Goal: Task Accomplishment & Management: Manage account settings

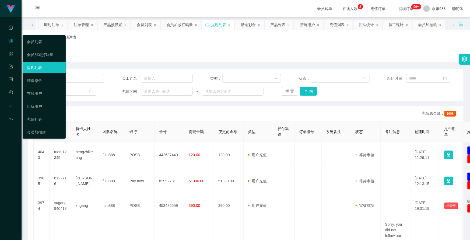
click at [10, 41] on icon "图标: table" at bounding box center [11, 40] width 4 height 3
drag, startPoint x: 32, startPoint y: 41, endPoint x: 65, endPoint y: 44, distance: 33.0
click at [32, 41] on link "会员列表" at bounding box center [44, 41] width 34 height 11
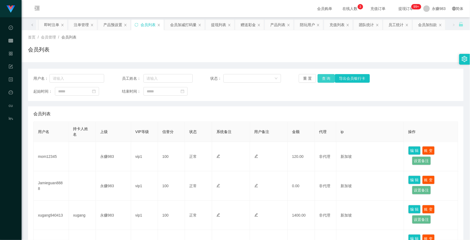
click at [321, 77] on button "查 询" at bounding box center [325, 78] width 17 height 9
click at [311, 76] on button "重 置" at bounding box center [307, 78] width 17 height 9
click at [84, 27] on div "注单管理" at bounding box center [81, 25] width 15 height 10
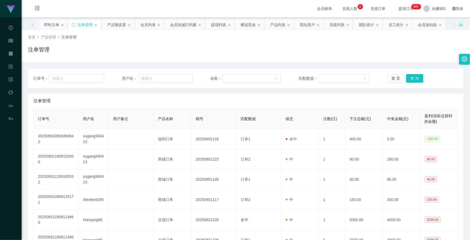
click at [63, 24] on icon "图标: close" at bounding box center [62, 24] width 3 height 3
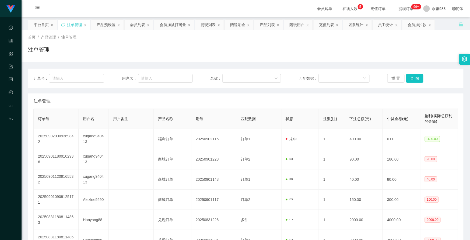
click at [62, 24] on div "注单管理" at bounding box center [74, 25] width 32 height 10
click at [62, 24] on icon "图标: sync" at bounding box center [63, 25] width 4 height 4
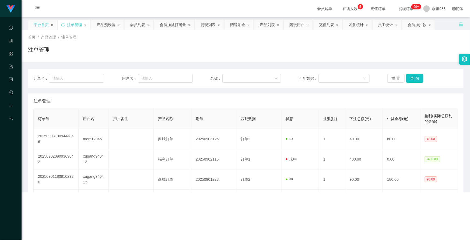
click at [52, 25] on icon "图标: close" at bounding box center [52, 25] width 2 height 2
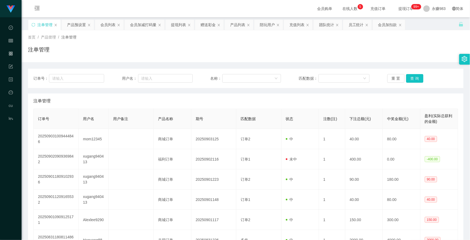
click at [52, 25] on div "注单管理" at bounding box center [44, 25] width 15 height 10
click at [55, 25] on icon "图标: close" at bounding box center [55, 24] width 3 height 3
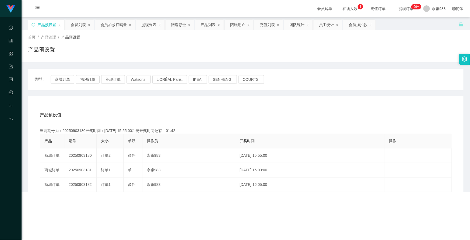
click at [57, 25] on div "产品预设置" at bounding box center [46, 25] width 36 height 10
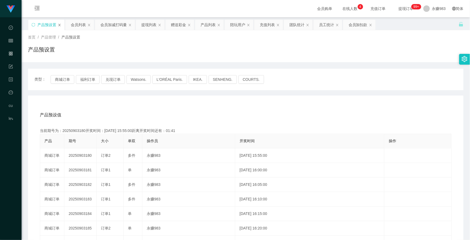
click at [58, 25] on icon "图标: close" at bounding box center [59, 24] width 3 height 3
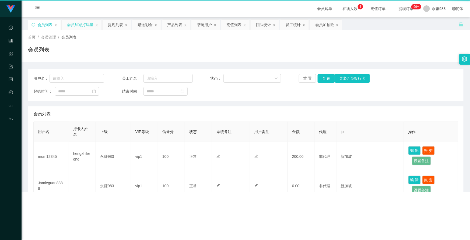
click at [62, 25] on div "会员加减打码量" at bounding box center [82, 25] width 40 height 10
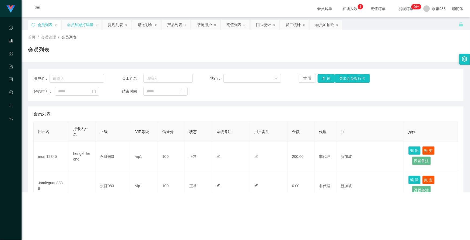
click at [62, 25] on div "会员加减打码量" at bounding box center [82, 25] width 40 height 10
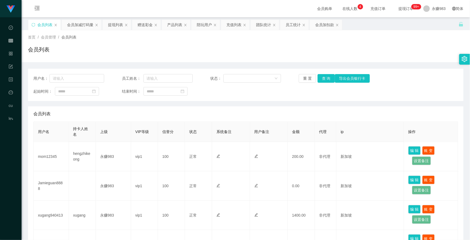
click at [57, 24] on div "会员列表" at bounding box center [44, 25] width 32 height 10
click at [55, 24] on icon "图标: close" at bounding box center [55, 24] width 3 height 3
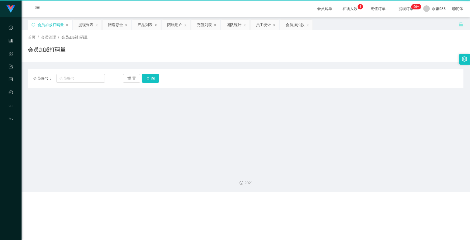
click at [55, 24] on div "会员加减打码量" at bounding box center [50, 25] width 26 height 10
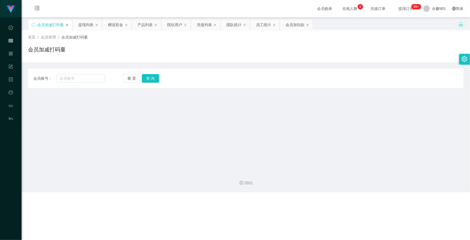
click at [68, 25] on icon "图标: close" at bounding box center [66, 24] width 3 height 3
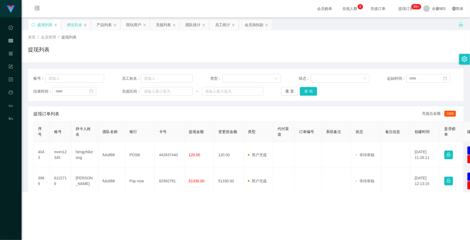
click at [68, 25] on div "赠送彩金" at bounding box center [74, 25] width 15 height 10
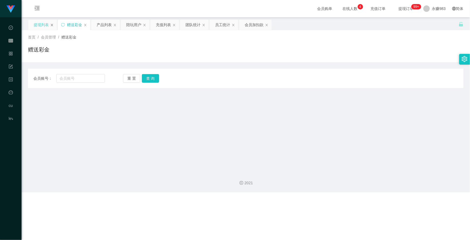
click at [53, 25] on icon "图标: close" at bounding box center [51, 24] width 3 height 3
click at [57, 26] on icon "图标: close" at bounding box center [55, 24] width 3 height 3
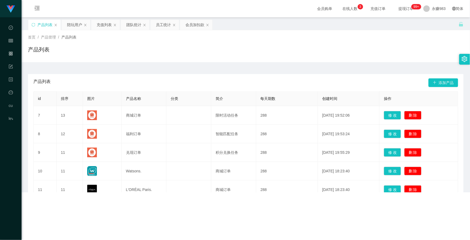
click at [57, 26] on icon "图标: close" at bounding box center [55, 24] width 3 height 3
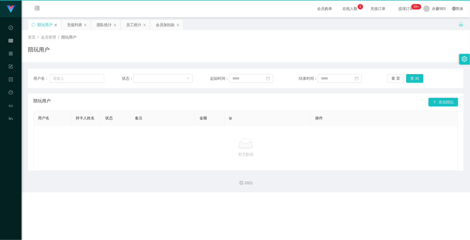
click at [56, 25] on icon "图标: close" at bounding box center [55, 24] width 3 height 3
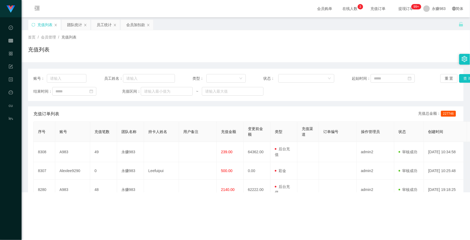
click at [56, 25] on icon "图标: close" at bounding box center [55, 24] width 3 height 3
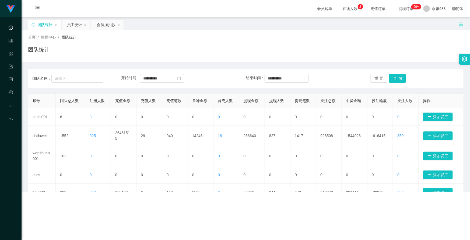
click at [56, 25] on icon "图标: close" at bounding box center [55, 24] width 3 height 3
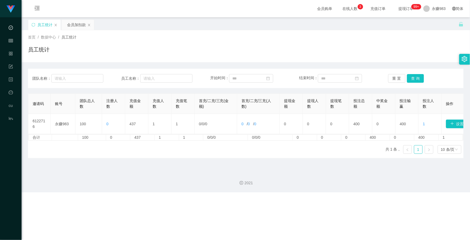
click at [56, 25] on icon "图标: close" at bounding box center [55, 24] width 3 height 3
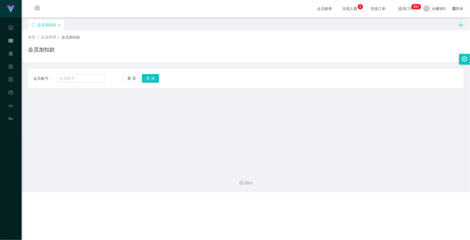
click at [56, 25] on div "会员加扣款" at bounding box center [46, 25] width 36 height 10
click at [58, 25] on icon "图标: close" at bounding box center [59, 24] width 3 height 3
click at [60, 25] on icon "图标: close" at bounding box center [59, 25] width 2 height 2
click at [60, 24] on icon "图标: close" at bounding box center [59, 25] width 2 height 2
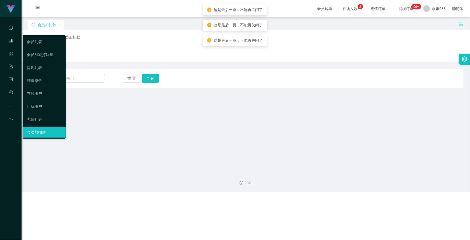
click at [12, 41] on icon "图标: table" at bounding box center [11, 40] width 4 height 4
click at [38, 43] on link "会员列表" at bounding box center [44, 41] width 34 height 11
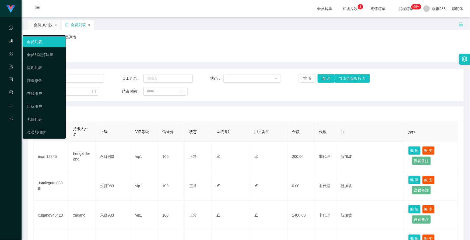
click at [15, 42] on div "会员管理" at bounding box center [11, 41] width 22 height 11
click at [28, 69] on link "提现列表" at bounding box center [44, 67] width 34 height 11
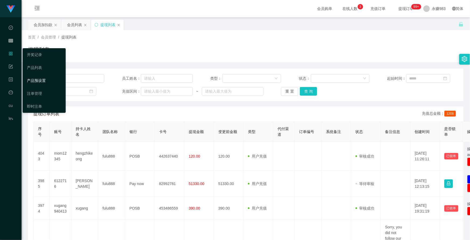
click at [43, 79] on link "产品预设置" at bounding box center [44, 80] width 34 height 11
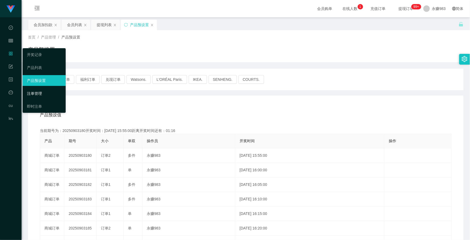
click at [37, 92] on link "注单管理" at bounding box center [44, 93] width 34 height 11
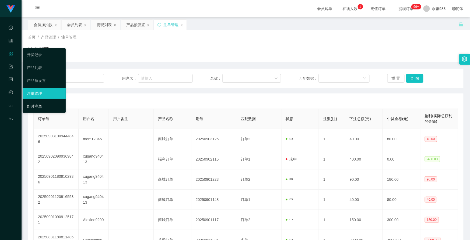
click at [36, 104] on link "即时注单" at bounding box center [44, 106] width 34 height 11
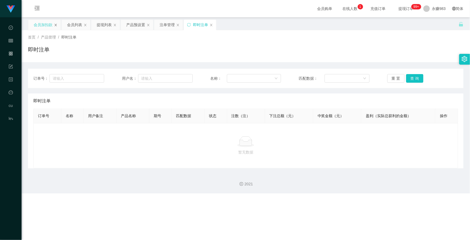
click at [55, 25] on icon "图标: close" at bounding box center [55, 24] width 3 height 3
click at [38, 26] on div "会员列表" at bounding box center [41, 25] width 15 height 10
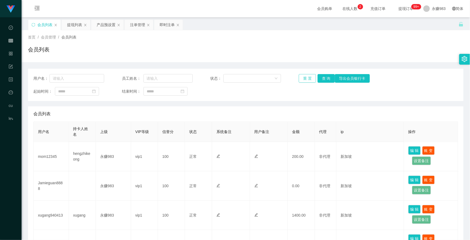
click at [303, 78] on button "重 置" at bounding box center [307, 78] width 17 height 9
click at [108, 23] on div "产品预设置" at bounding box center [106, 25] width 19 height 10
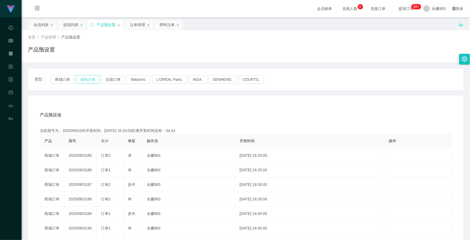
click at [85, 78] on button "福利订单" at bounding box center [88, 79] width 24 height 9
click at [119, 113] on div "产品预设值 添加期号" at bounding box center [246, 114] width 412 height 15
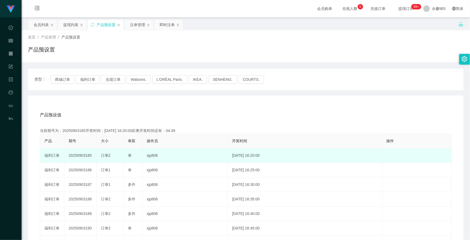
click at [103, 154] on span "订单2" at bounding box center [106, 155] width 10 height 4
click at [101, 156] on span "订单2" at bounding box center [106, 155] width 10 height 4
click at [85, 155] on td "20250903185" at bounding box center [80, 155] width 32 height 15
click at [91, 156] on td "20250903185" at bounding box center [80, 155] width 32 height 15
drag, startPoint x: 92, startPoint y: 156, endPoint x: 85, endPoint y: 155, distance: 7.5
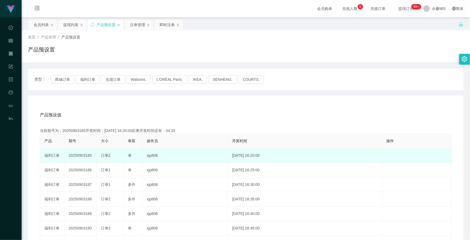
click at [85, 155] on td "20250903185" at bounding box center [80, 155] width 32 height 15
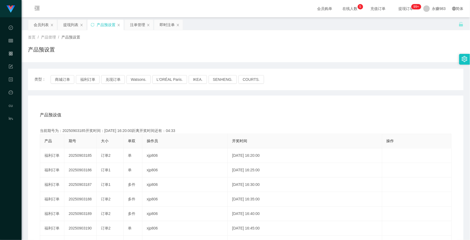
copy td "185"
click at [162, 24] on div "即时注单" at bounding box center [167, 25] width 15 height 10
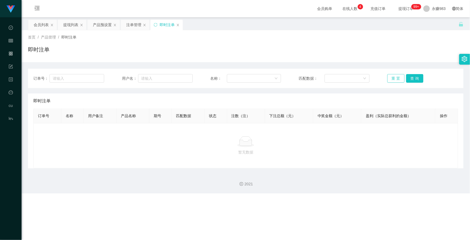
click at [390, 74] on button "重 置" at bounding box center [395, 78] width 17 height 9
click at [390, 76] on button "重 置" at bounding box center [395, 78] width 17 height 9
click at [392, 77] on button "重 置" at bounding box center [395, 78] width 17 height 9
click at [393, 77] on button "重 置" at bounding box center [395, 78] width 17 height 9
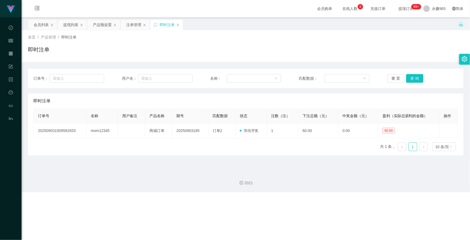
click at [175, 157] on main "关闭左侧 关闭右侧 关闭其它 刷新页面 会员列表 提现列表 产品预设置 注单管理 即时注单 首页 / 产品管理 / 即时注单 / 即时注单 订单号： 用户名：…" at bounding box center [246, 92] width 448 height 150
click at [133, 26] on div "注单管理" at bounding box center [133, 25] width 15 height 10
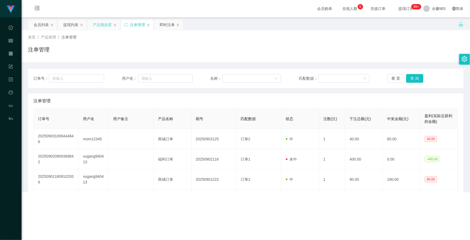
click at [101, 24] on div "产品预设置" at bounding box center [102, 25] width 19 height 10
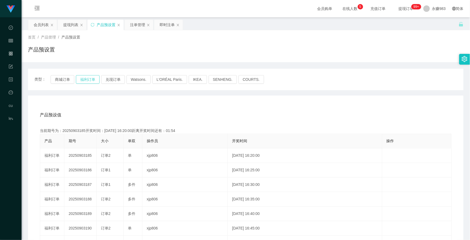
click at [92, 80] on button "福利订单" at bounding box center [88, 79] width 24 height 9
click at [225, 118] on div "产品预设值 添加期号" at bounding box center [246, 114] width 412 height 15
click at [235, 116] on div "产品预设值 添加期号" at bounding box center [246, 114] width 412 height 15
click at [189, 115] on div "产品预设值 添加期号" at bounding box center [246, 114] width 412 height 15
click at [136, 25] on div "注单管理" at bounding box center [137, 25] width 15 height 10
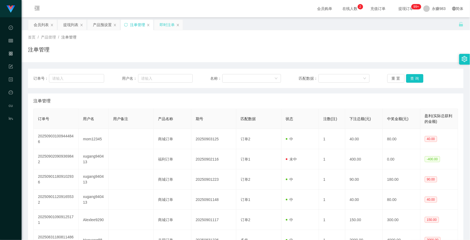
click at [162, 24] on div "即时注单" at bounding box center [167, 25] width 15 height 10
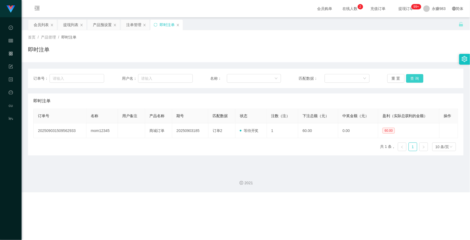
click at [410, 79] on button "查 询" at bounding box center [414, 78] width 17 height 9
click at [134, 25] on div "注单管理" at bounding box center [133, 25] width 15 height 10
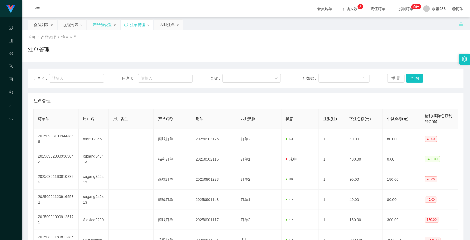
click at [103, 23] on div "产品预设置" at bounding box center [102, 25] width 19 height 10
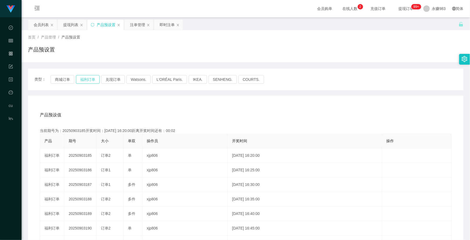
click at [84, 79] on button "福利订单" at bounding box center [88, 79] width 24 height 9
click at [61, 77] on button "商城订单" at bounding box center [63, 79] width 24 height 9
click at [90, 79] on button "福利订单" at bounding box center [88, 79] width 24 height 9
click at [94, 100] on div "产品预设值 添加期号 当前期号为：20250903186开奖时间：[DATE] 16:25:00距离开奖时间还有：04:52 产品 期号 大小 单双 操作员 …" at bounding box center [245, 207] width 435 height 222
click at [100, 116] on div "产品预设值 添加期号" at bounding box center [246, 114] width 412 height 15
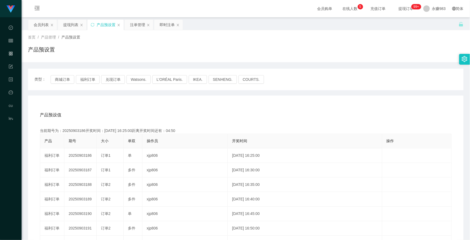
click at [113, 112] on div "产品预设值 添加期号" at bounding box center [246, 114] width 412 height 15
click at [87, 81] on button "福利订单" at bounding box center [88, 79] width 24 height 9
click at [115, 108] on div "产品预设值 添加期号" at bounding box center [246, 114] width 412 height 15
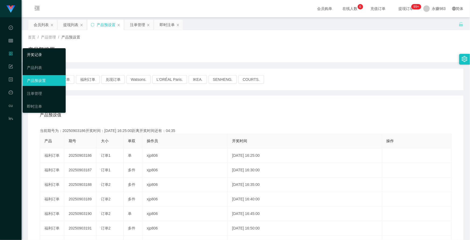
click at [34, 55] on link "开奖记录" at bounding box center [44, 54] width 34 height 11
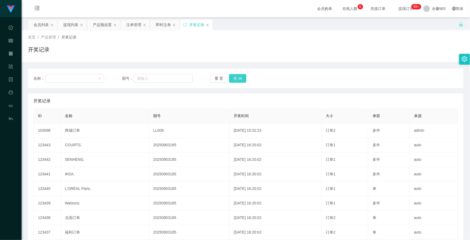
click at [239, 75] on button "查 询" at bounding box center [237, 78] width 17 height 9
click at [221, 77] on button "重 置" at bounding box center [218, 78] width 17 height 9
click at [45, 22] on div "会员列表" at bounding box center [41, 25] width 15 height 10
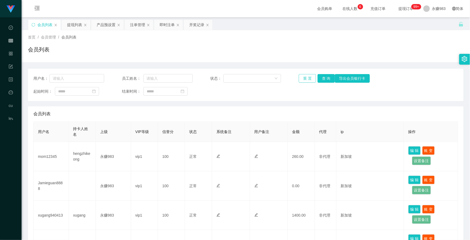
click at [313, 78] on button "重 置" at bounding box center [307, 78] width 17 height 9
click at [319, 79] on button "查 询" at bounding box center [325, 78] width 17 height 9
click at [321, 81] on button "查 询" at bounding box center [325, 78] width 17 height 9
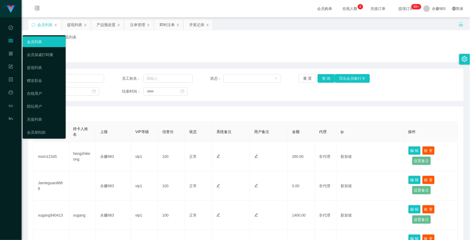
click at [36, 43] on link "会员列表" at bounding box center [44, 41] width 34 height 11
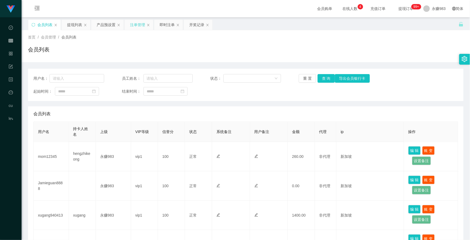
click at [128, 26] on div "注单管理" at bounding box center [139, 25] width 29 height 10
click at [139, 23] on div "注单管理" at bounding box center [137, 25] width 15 height 10
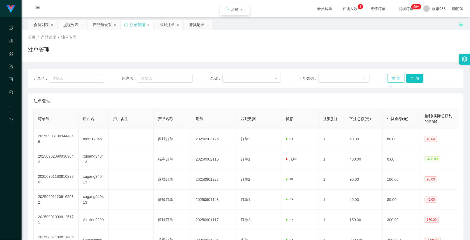
click at [391, 80] on button "重 置" at bounding box center [395, 78] width 17 height 9
